Goal: Find specific page/section: Find specific page/section

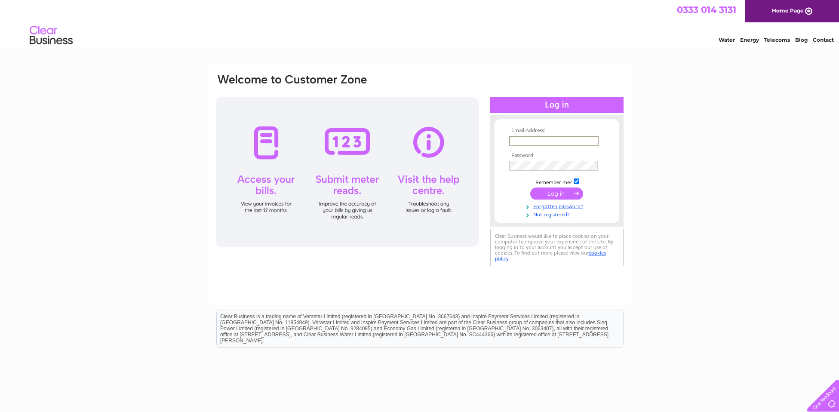
type input "[EMAIL_ADDRESS][DOMAIN_NAME]"
click at [548, 191] on input "submit" at bounding box center [556, 194] width 53 height 12
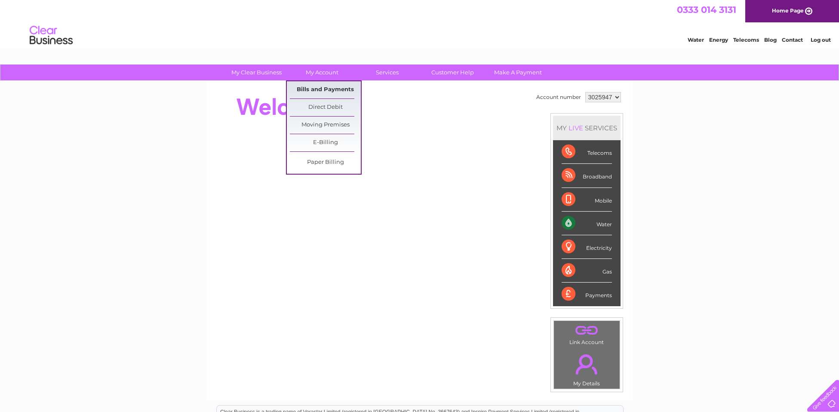
click at [328, 83] on link "Bills and Payments" at bounding box center [325, 89] width 71 height 17
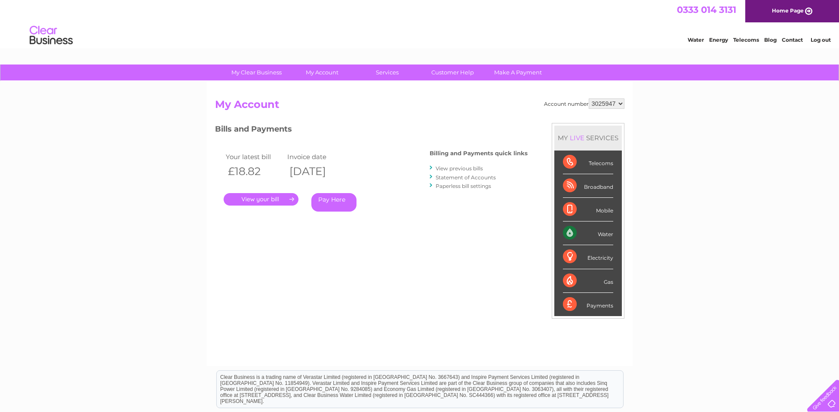
click at [274, 196] on link "." at bounding box center [261, 199] width 75 height 12
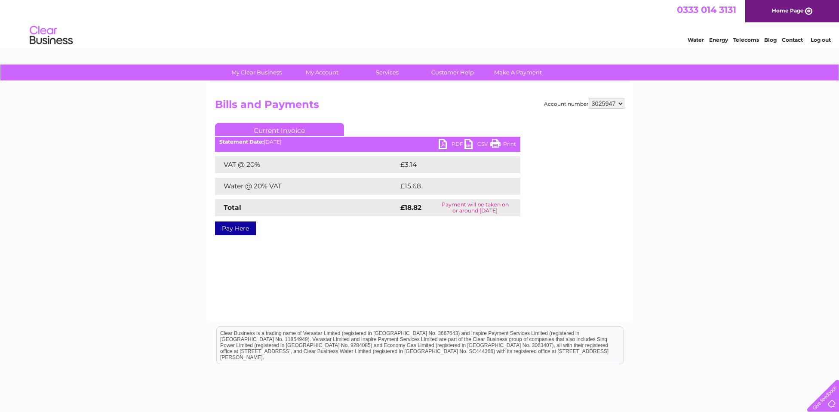
click at [455, 143] on link "PDF" at bounding box center [452, 145] width 26 height 12
